Goal: Task Accomplishment & Management: Manage account settings

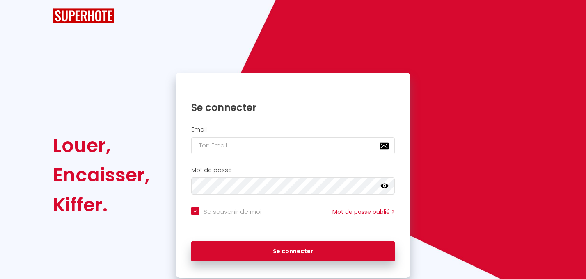
checkbox input "true"
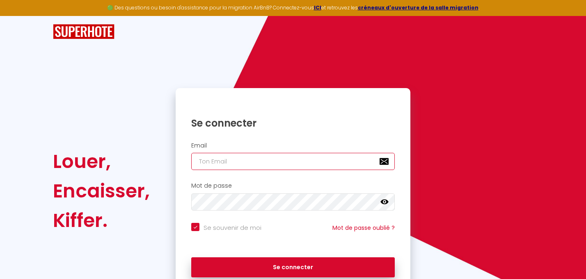
click at [206, 162] on input "email" at bounding box center [293, 161] width 204 height 17
type input "[PERSON_NAME][EMAIL_ADDRESS][DOMAIN_NAME]"
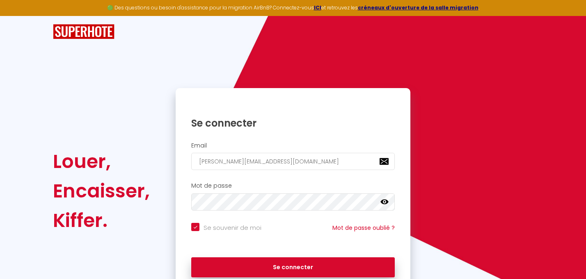
click at [388, 199] on icon at bounding box center [384, 202] width 8 height 8
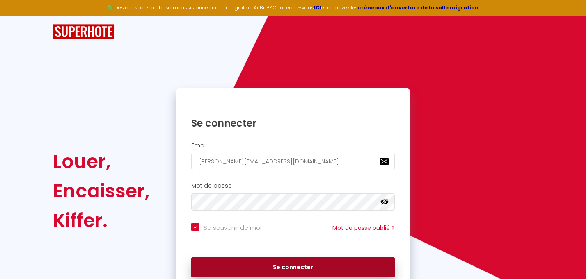
click at [295, 263] on button "Se connecter" at bounding box center [293, 268] width 204 height 21
checkbox input "true"
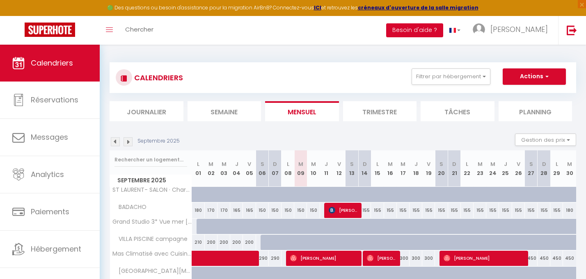
click at [443, 29] on button "Besoin d'aide ?" at bounding box center [414, 30] width 57 height 14
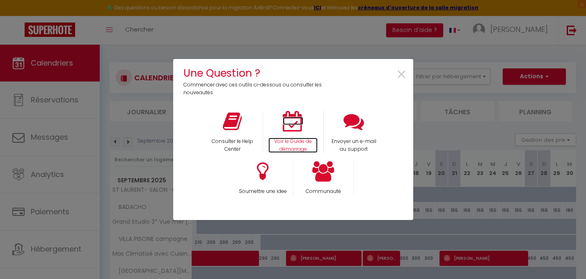
click at [296, 130] on icon at bounding box center [293, 121] width 21 height 21
click at [404, 75] on span "×" at bounding box center [401, 75] width 11 height 26
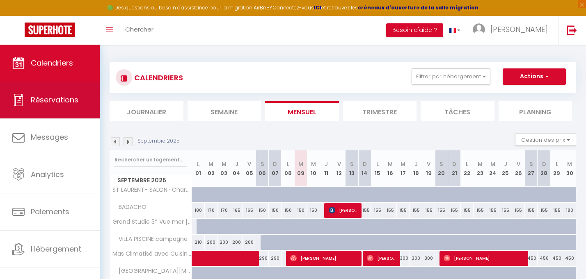
scroll to position [9, 0]
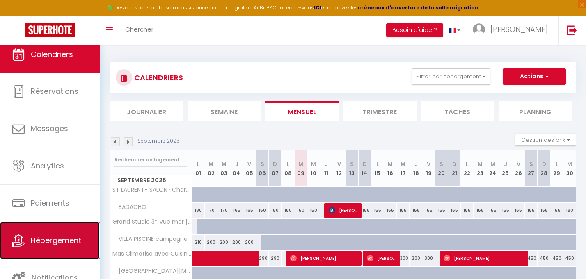
click at [43, 248] on link "Hébergement" at bounding box center [50, 240] width 100 height 37
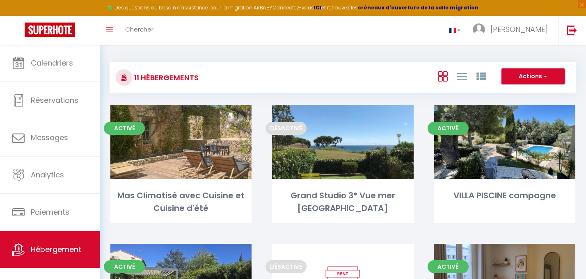
click at [549, 78] on button "Actions" at bounding box center [532, 77] width 63 height 16
click at [364, 62] on div "11 Hébergements Actions Nouveau groupe" at bounding box center [343, 77] width 467 height 31
click at [111, 33] on link "Toggle menubar" at bounding box center [109, 30] width 19 height 29
click at [467, 26] on link at bounding box center [455, 30] width 24 height 29
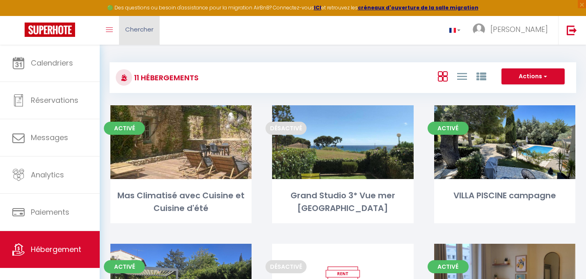
click at [132, 27] on span "Chercher" at bounding box center [139, 29] width 28 height 9
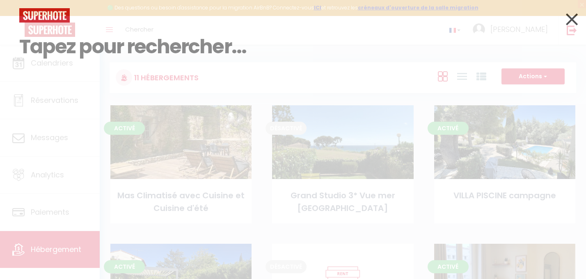
drag, startPoint x: 100, startPoint y: 30, endPoint x: 106, endPoint y: 30, distance: 6.2
click at [100, 30] on input at bounding box center [292, 47] width 547 height 48
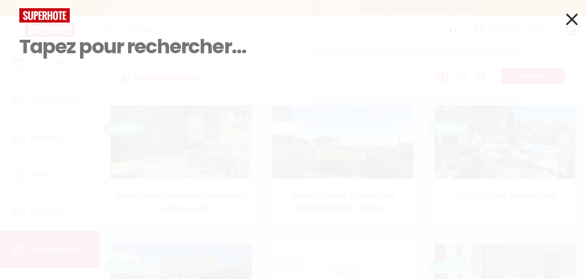
drag, startPoint x: 573, startPoint y: 14, endPoint x: 254, endPoint y: 61, distance: 322.2
click at [572, 14] on icon at bounding box center [572, 19] width 12 height 21
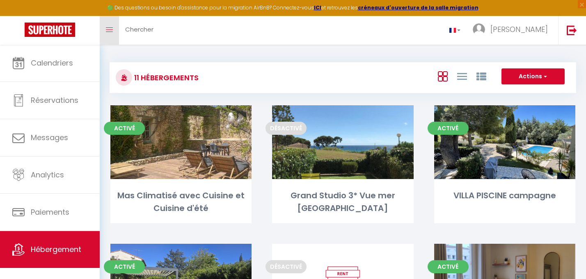
click at [114, 34] on link "Toggle menubar" at bounding box center [109, 30] width 19 height 29
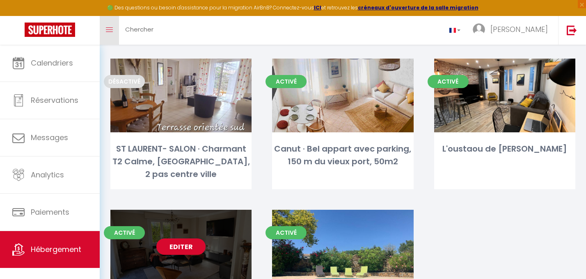
scroll to position [390, 0]
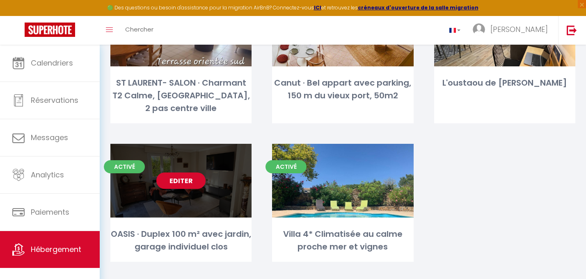
click at [131, 228] on div "OASIS · Duplex 100 m² avec jardin, garage individuel clos" at bounding box center [180, 241] width 141 height 26
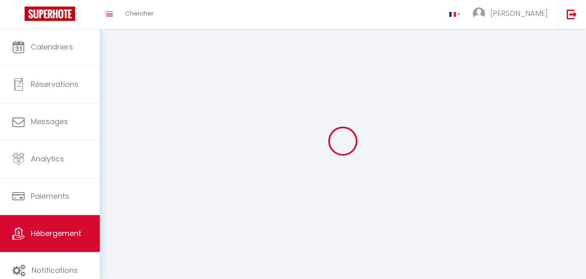
select select "1"
select select "28"
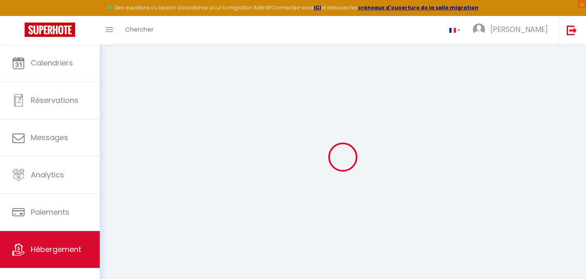
select select
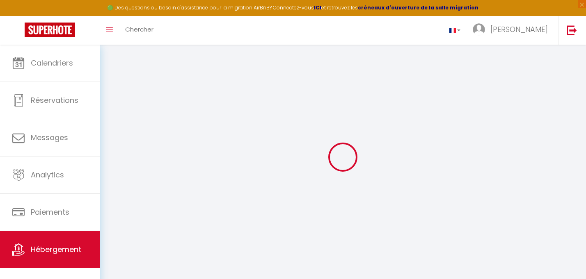
select select
checkbox input "false"
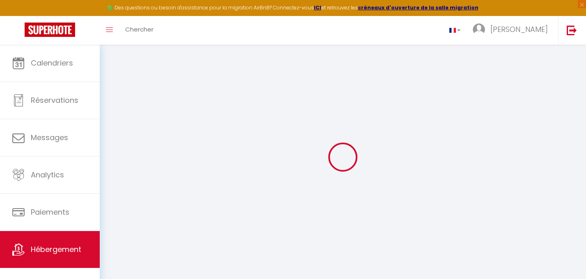
select select
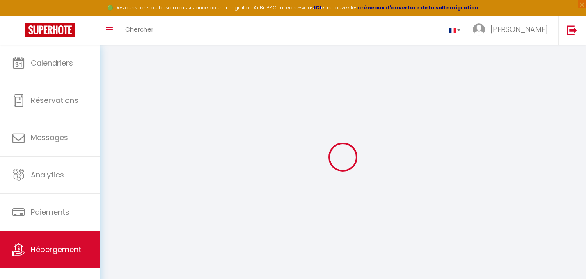
select select
checkbox input "false"
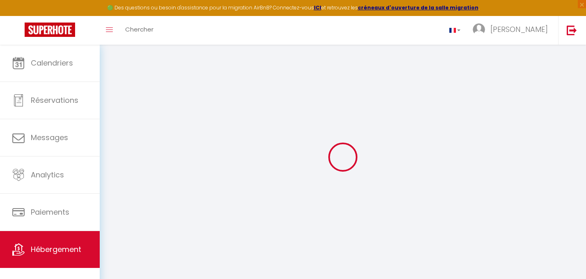
checkbox input "false"
select select
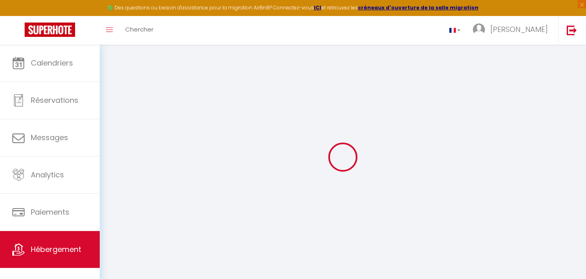
select select
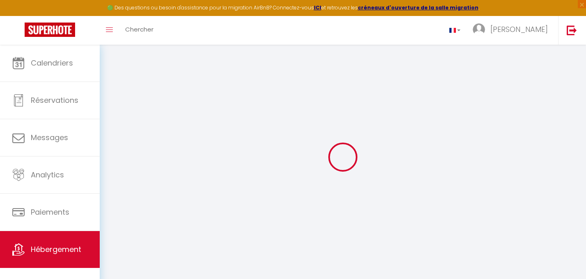
checkbox input "false"
select select
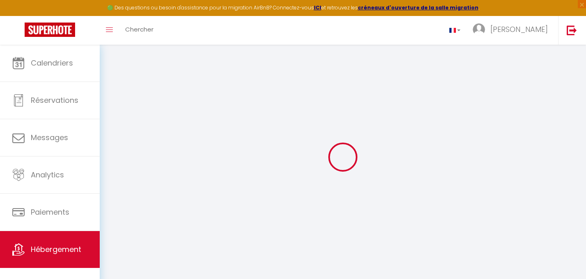
select select
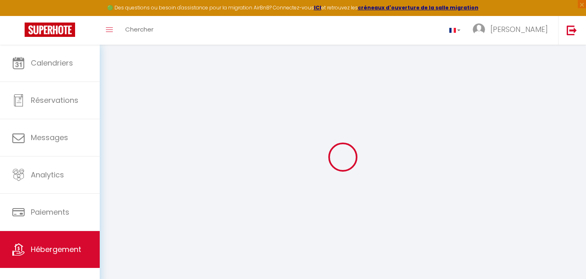
select select
checkbox input "false"
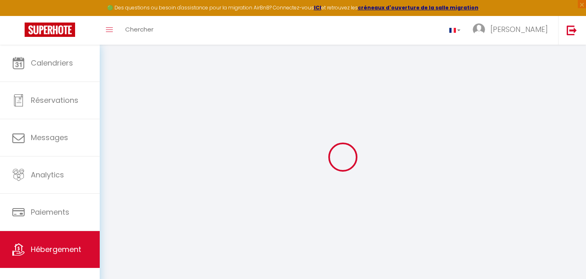
checkbox input "false"
select select
type input "OASIS · Duplex 100 m² avec jardin, garage individuel clos"
type input "[PERSON_NAME]"
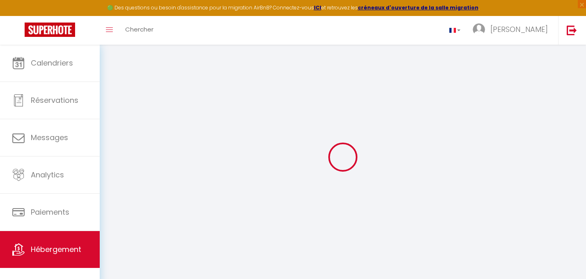
type input "CHIRIO"
type input "[STREET_ADDRESS]"
type input "06600"
type input "antibes"
select select "6"
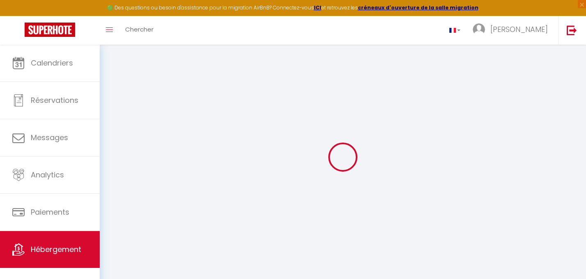
select select "3"
type input "180"
type input "120"
type input "500"
select select
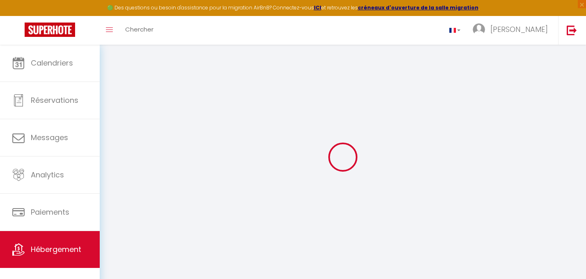
select select
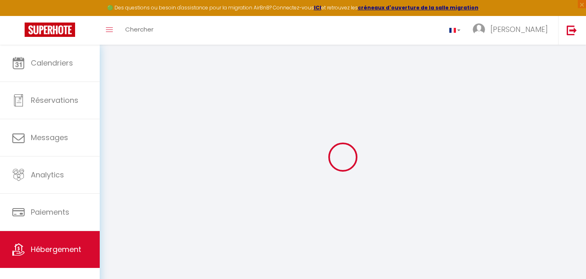
type input "3 Impasse Moulin À Vent"
type input "06600"
type input "Antibes"
type input "[EMAIL_ADDRESS][DOMAIN_NAME]"
select select
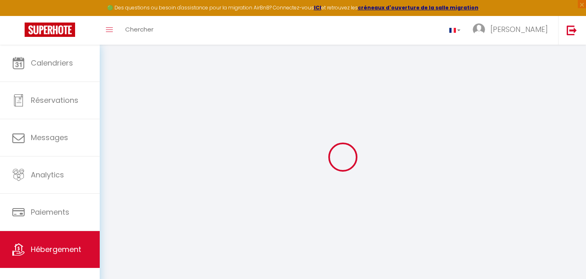
checkbox input "false"
select select
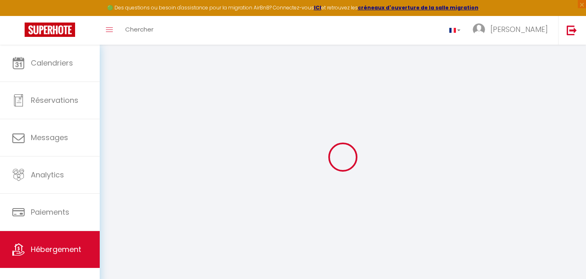
select select
type input "0"
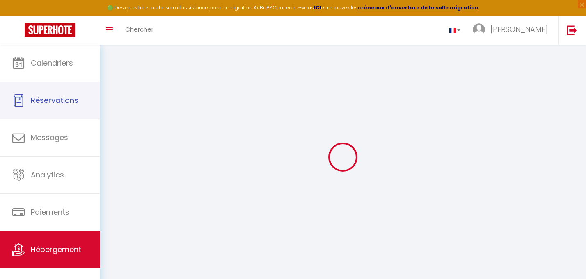
select select
checkbox input "false"
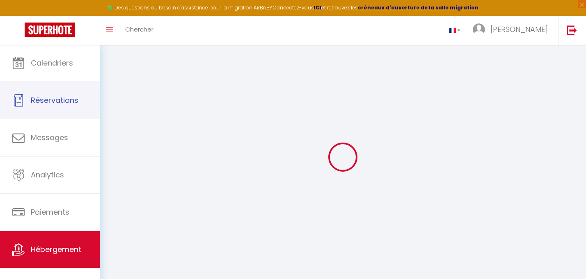
checkbox input "false"
select select
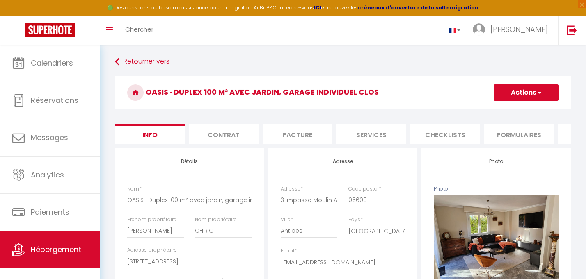
select select
checkbox input "false"
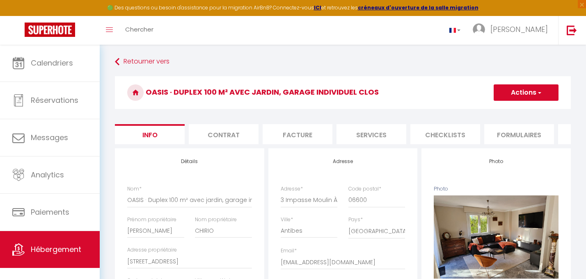
checkbox input "false"
select select
checkbox input "false"
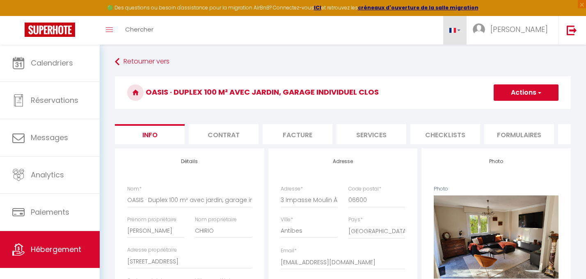
checkbox input "false"
select select
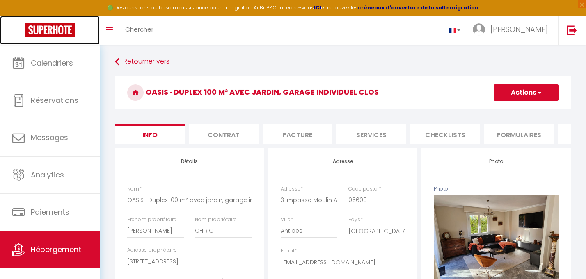
click at [56, 27] on img at bounding box center [50, 30] width 50 height 14
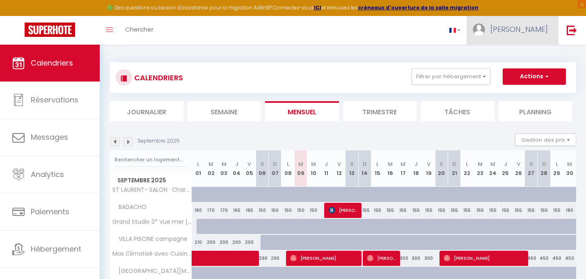
click at [535, 28] on span "[PERSON_NAME]" at bounding box center [518, 29] width 57 height 10
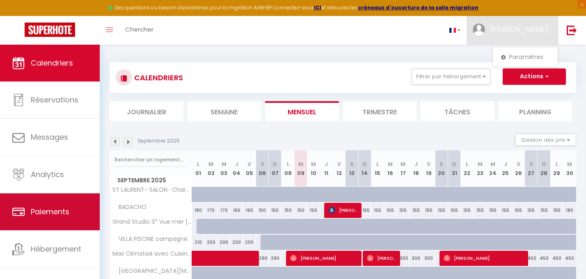
scroll to position [9, 0]
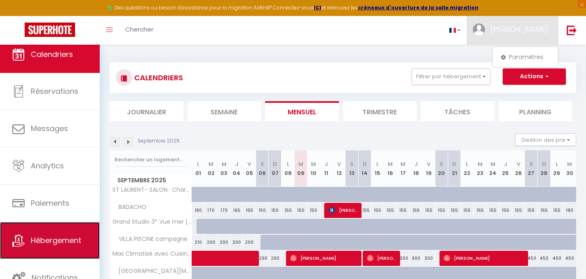
click at [28, 242] on link "Hébergement" at bounding box center [50, 240] width 100 height 37
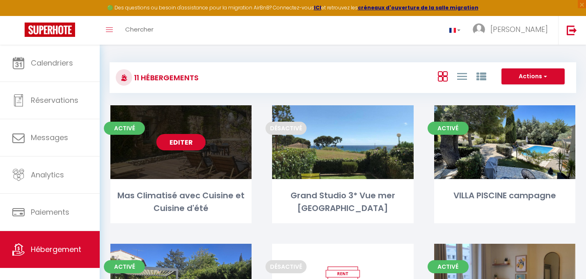
click at [179, 164] on div "Editer" at bounding box center [180, 142] width 141 height 74
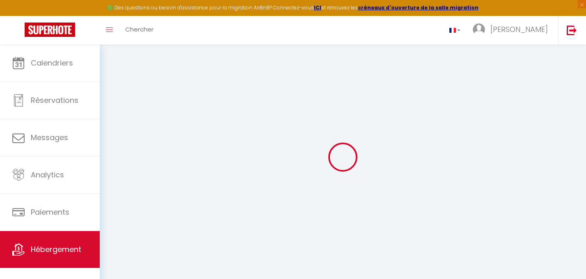
type input "Oups ! Les dates sélectionnées sont indisponibles."
type textarea "Malheureusement les dates sélectionnées sont indisponibles. Nous vous invitons …"
select select
checkbox input "false"
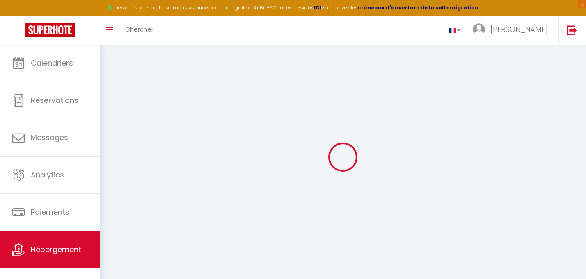
checkbox input "false"
select select
checkbox input "false"
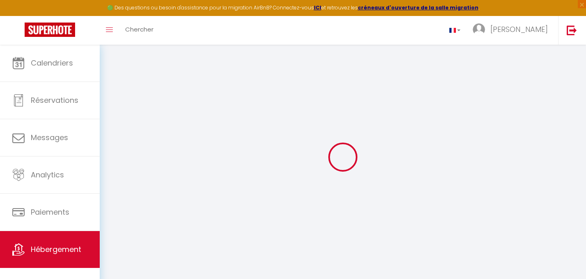
checkbox input "false"
select select
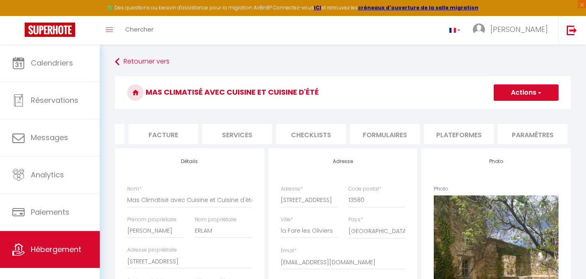
scroll to position [0, 283]
click at [453, 132] on li "website" at bounding box center [458, 134] width 70 height 20
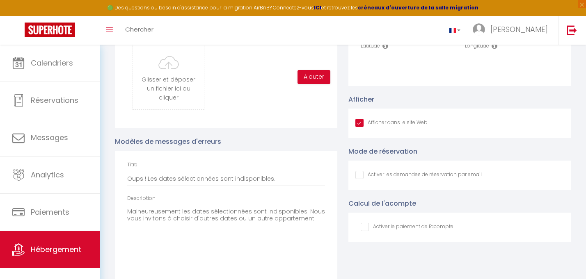
scroll to position [929, 0]
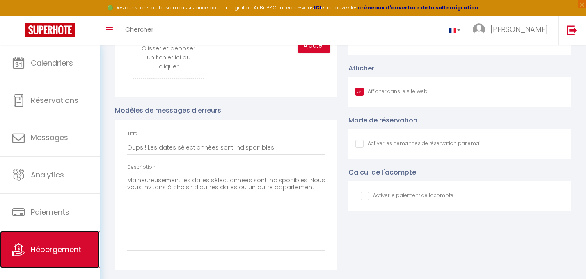
click at [69, 256] on link "Hébergement" at bounding box center [50, 249] width 100 height 37
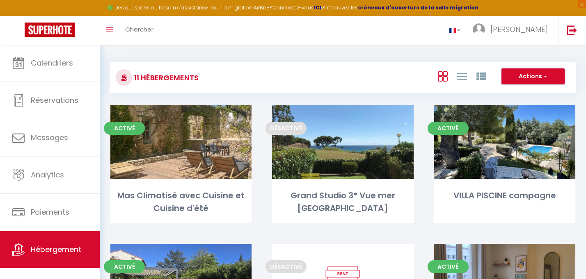
click at [545, 78] on span "button" at bounding box center [544, 76] width 5 height 8
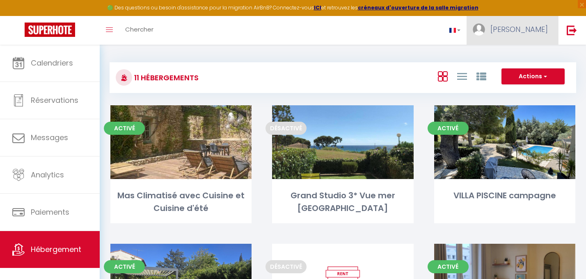
click at [535, 26] on span "[PERSON_NAME]" at bounding box center [518, 29] width 57 height 10
click at [526, 55] on link "Paramètres" at bounding box center [525, 57] width 61 height 14
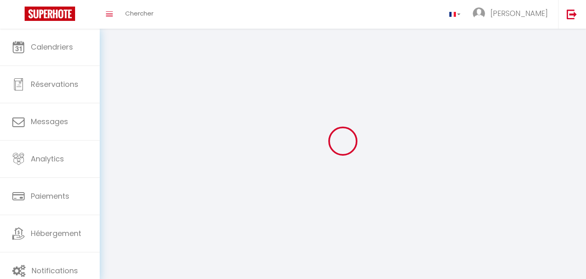
select select
type input "[PERSON_NAME]"
type input "briosca"
type input "[URL][DOMAIN_NAME]"
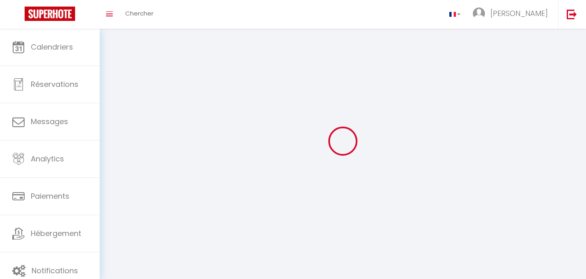
select select
select select "28"
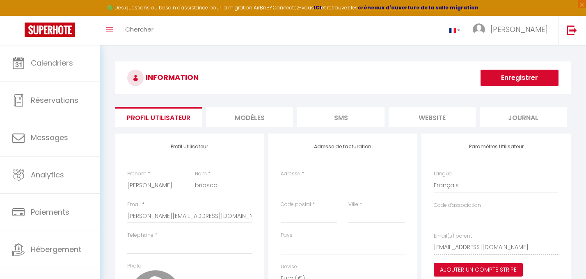
click at [439, 119] on li "website" at bounding box center [432, 117] width 87 height 20
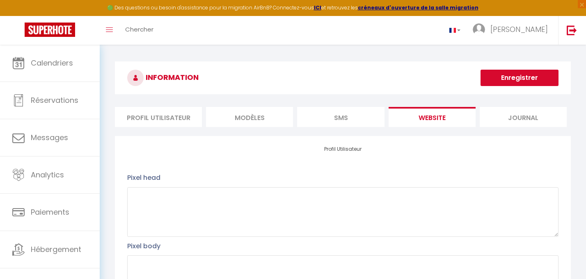
click at [519, 114] on li "Journal" at bounding box center [523, 117] width 87 height 20
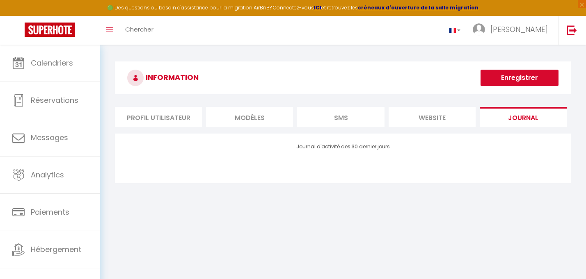
click at [443, 119] on li "website" at bounding box center [432, 117] width 87 height 20
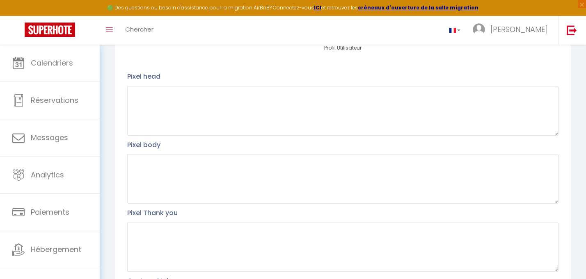
scroll to position [202, 0]
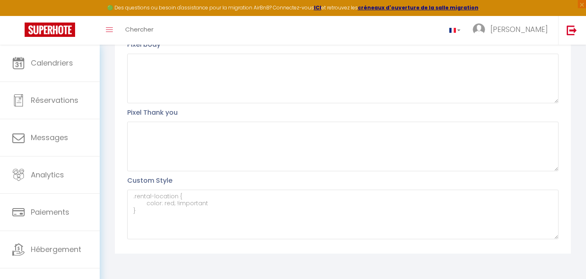
click at [214, 247] on div "Profil Utilisateur Pixel head Pixel body Pixel Thank you Custom Style Code Prom…" at bounding box center [343, 94] width 456 height 320
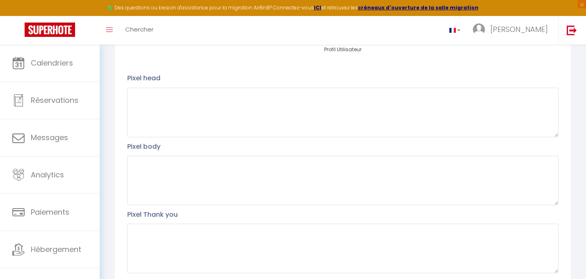
scroll to position [0, 0]
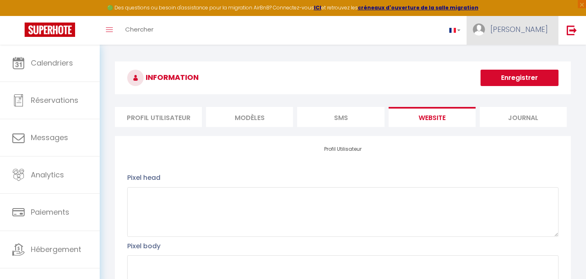
click at [526, 31] on span "[PERSON_NAME]" at bounding box center [518, 29] width 57 height 10
click at [523, 55] on link "Paramètres" at bounding box center [525, 57] width 61 height 14
click at [512, 53] on link "Paramètres" at bounding box center [525, 57] width 61 height 14
drag, startPoint x: 512, startPoint y: 118, endPoint x: 499, endPoint y: 119, distance: 13.6
click at [512, 118] on li "Journal" at bounding box center [523, 117] width 87 height 20
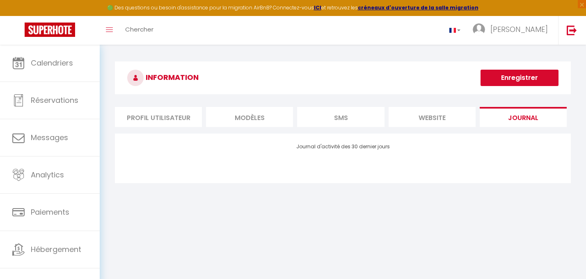
drag, startPoint x: 445, startPoint y: 119, endPoint x: 370, endPoint y: 123, distance: 75.2
click at [444, 119] on li "website" at bounding box center [432, 117] width 87 height 20
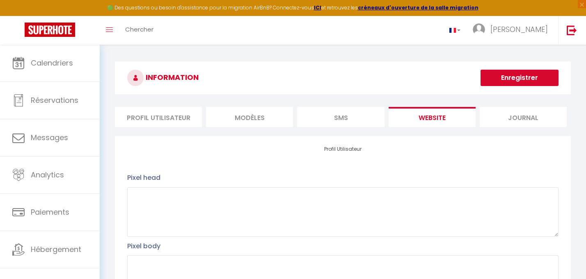
click at [347, 119] on li "SMS" at bounding box center [340, 117] width 87 height 20
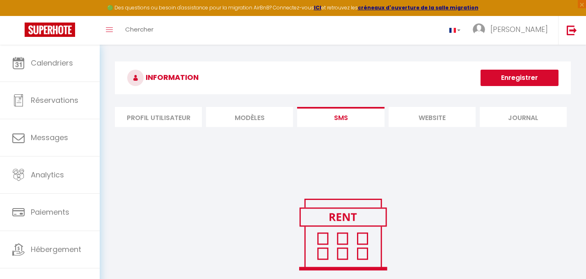
click at [252, 123] on li "MODÈLES" at bounding box center [249, 117] width 87 height 20
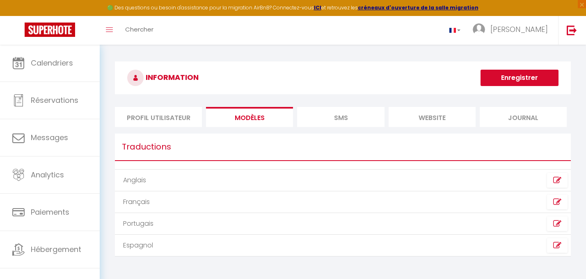
click at [153, 121] on li "Profil Utilisateur" at bounding box center [158, 117] width 87 height 20
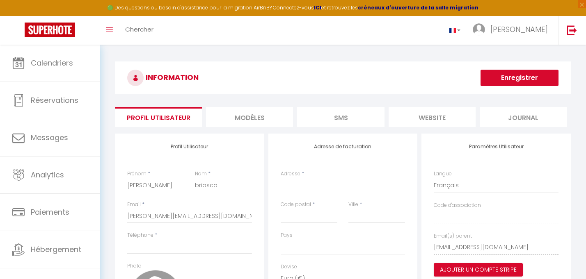
click at [255, 112] on li "MODÈLES" at bounding box center [249, 117] width 87 height 20
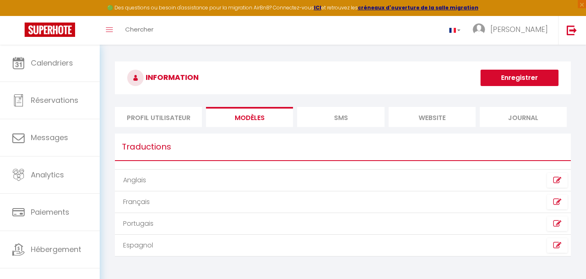
scroll to position [45, 0]
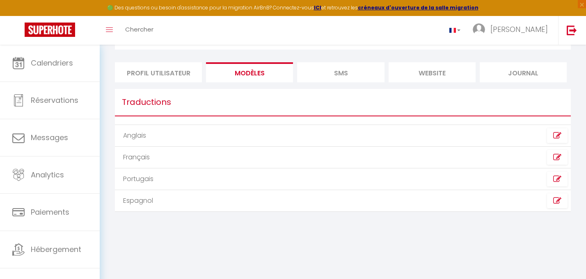
click at [347, 73] on li "SMS" at bounding box center [340, 72] width 87 height 20
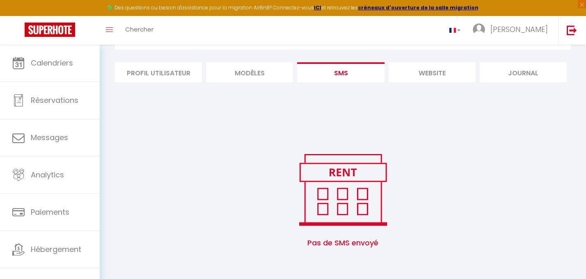
click at [408, 74] on li "website" at bounding box center [432, 72] width 87 height 20
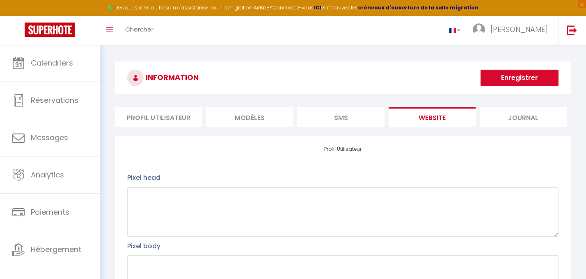
click at [531, 118] on li "Journal" at bounding box center [523, 117] width 87 height 20
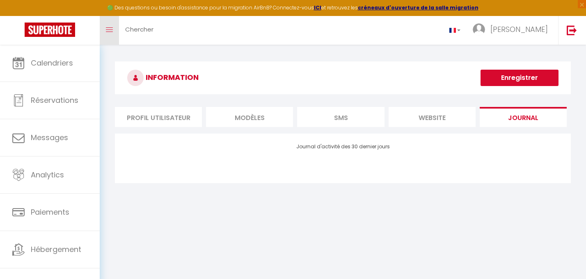
click at [108, 28] on icon "Toggle menubar" at bounding box center [109, 29] width 7 height 5
click at [140, 111] on li "Profil Utilisateur" at bounding box center [158, 117] width 87 height 20
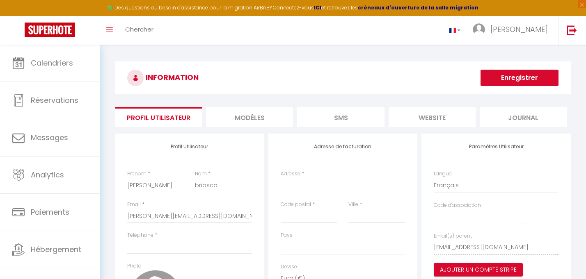
click at [249, 119] on li "MODÈLES" at bounding box center [249, 117] width 87 height 20
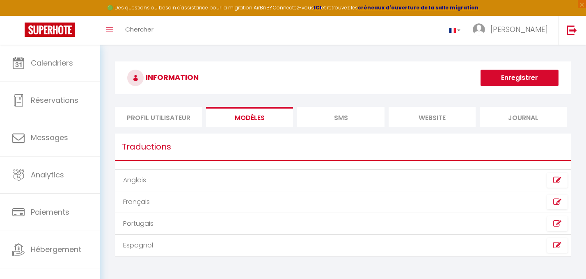
click at [312, 119] on li "SMS" at bounding box center [340, 117] width 87 height 20
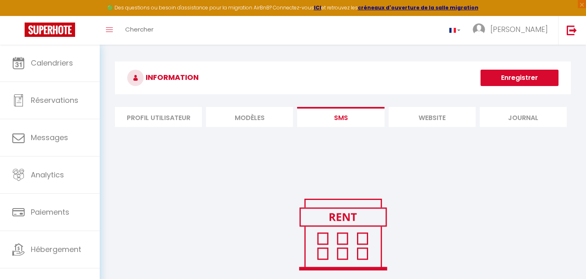
click at [402, 118] on li "website" at bounding box center [432, 117] width 87 height 20
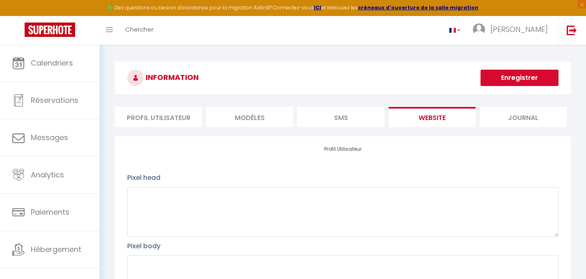
click at [540, 117] on li "Journal" at bounding box center [523, 117] width 87 height 20
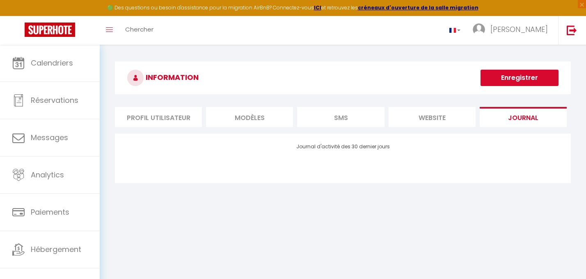
click at [147, 113] on li "Profil Utilisateur" at bounding box center [158, 117] width 87 height 20
select select
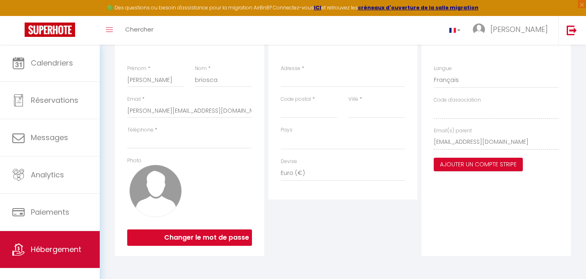
scroll to position [9, 0]
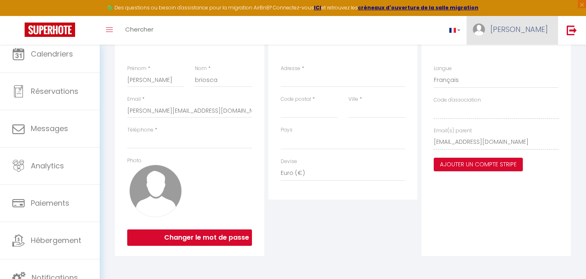
click at [529, 34] on span "[PERSON_NAME]" at bounding box center [518, 29] width 57 height 10
click at [525, 55] on link "Paramètres" at bounding box center [525, 57] width 61 height 14
click at [517, 57] on link "Paramètres" at bounding box center [525, 57] width 61 height 14
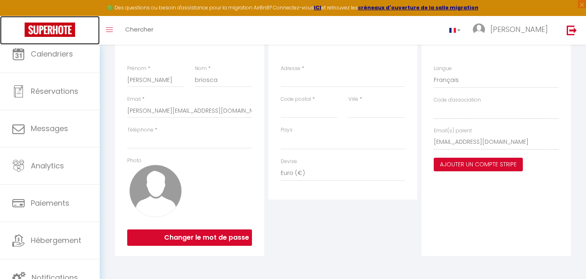
click at [59, 33] on img at bounding box center [50, 30] width 50 height 14
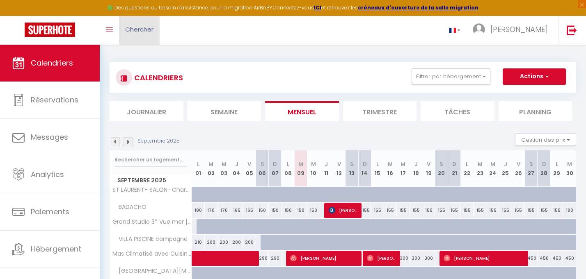
click at [142, 31] on span "Chercher" at bounding box center [139, 29] width 28 height 9
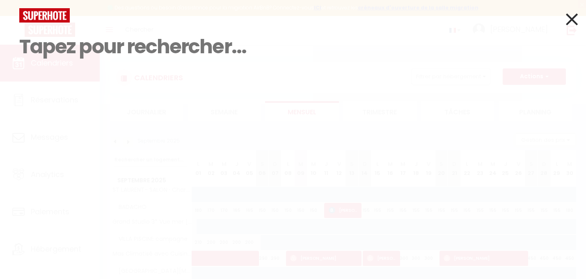
click at [563, 19] on div at bounding box center [293, 15] width 560 height 14
click at [565, 19] on div at bounding box center [293, 15] width 560 height 14
click at [567, 18] on icon at bounding box center [572, 19] width 12 height 21
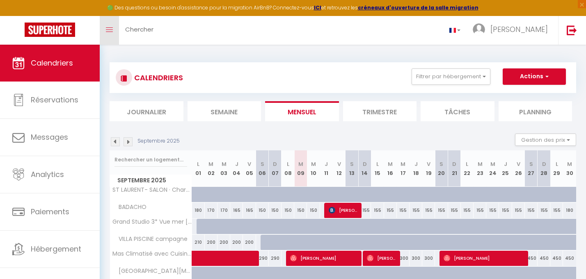
click at [108, 30] on span at bounding box center [109, 30] width 7 height 1
click at [105, 28] on link "Toggle menubar" at bounding box center [109, 30] width 19 height 29
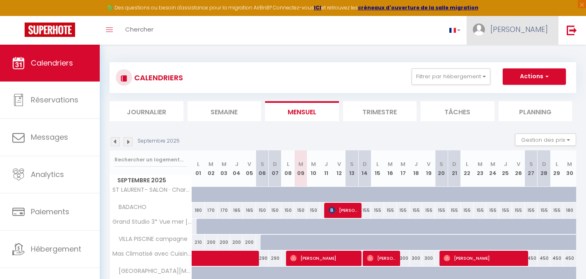
click at [529, 29] on span "[PERSON_NAME]" at bounding box center [518, 29] width 57 height 10
click at [526, 57] on link "Paramètres" at bounding box center [525, 57] width 61 height 14
select select "fr"
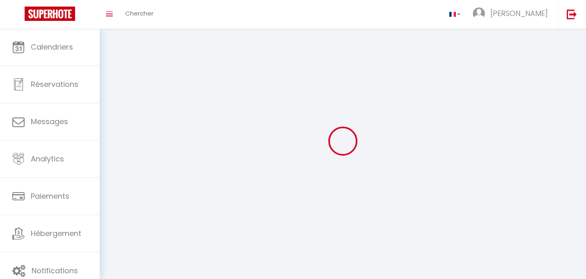
type input "[PERSON_NAME]"
type input "briosca"
type input "[URL][DOMAIN_NAME]"
select select
select select "28"
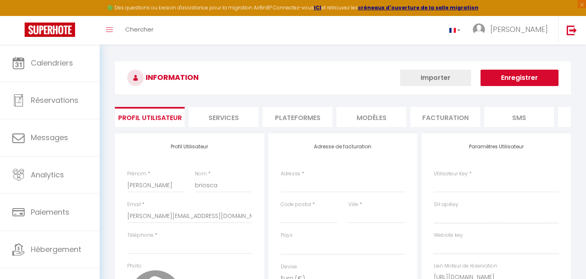
select select
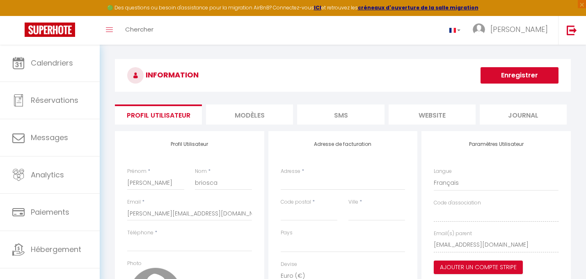
scroll to position [2, 0]
